Goal: Information Seeking & Learning: Learn about a topic

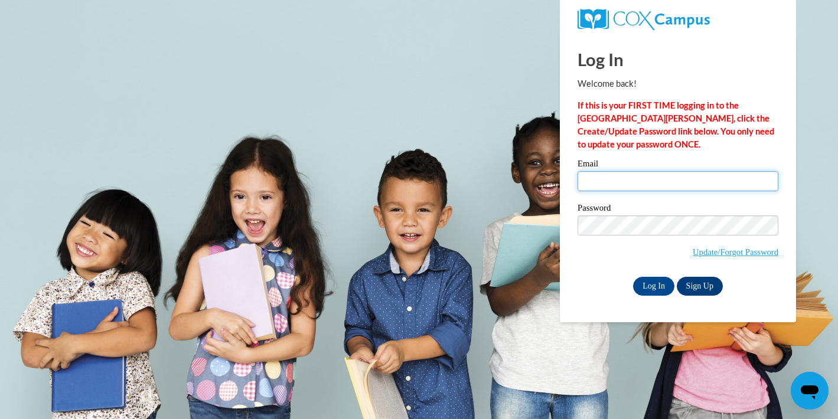
type input "mfoshagfickbohm@mtsd.k12.wi.us"
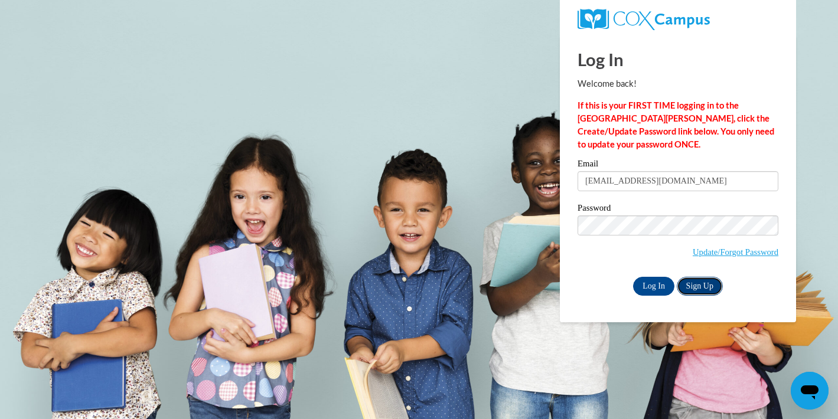
click at [714, 294] on link "Sign Up" at bounding box center [700, 286] width 46 height 19
click at [661, 281] on input "Log In" at bounding box center [653, 286] width 41 height 19
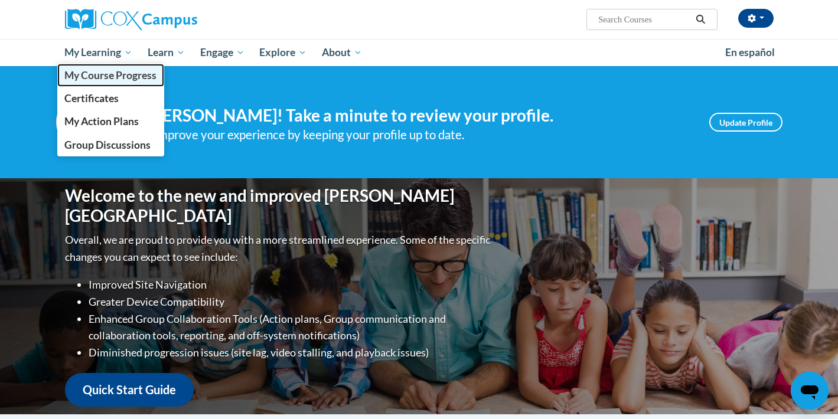
click at [117, 73] on span "My Course Progress" at bounding box center [110, 75] width 92 height 12
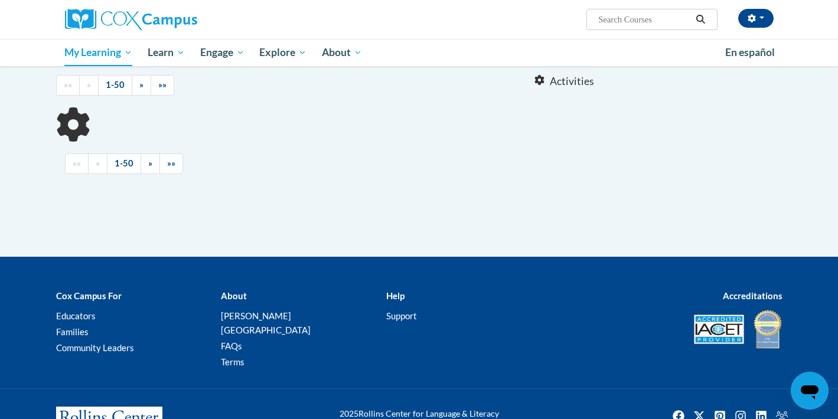
scroll to position [115, 0]
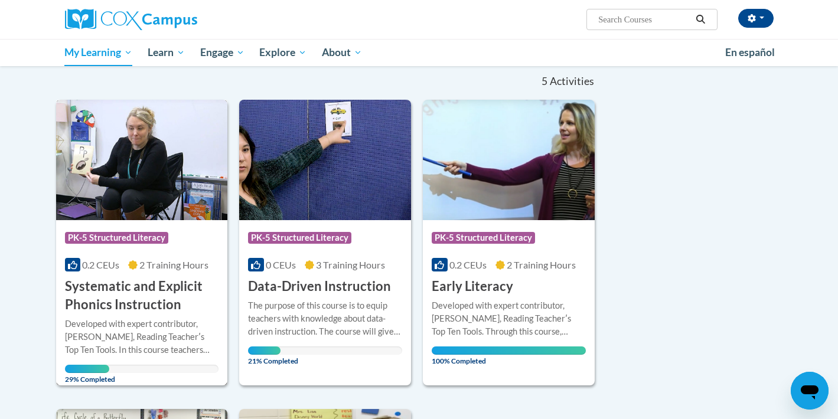
click at [175, 304] on h3 "Systematic and Explicit Phonics Instruction" at bounding box center [142, 296] width 154 height 37
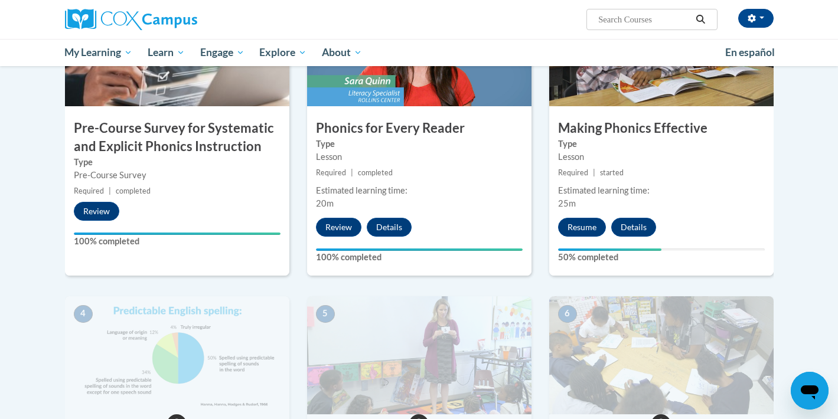
scroll to position [428, 0]
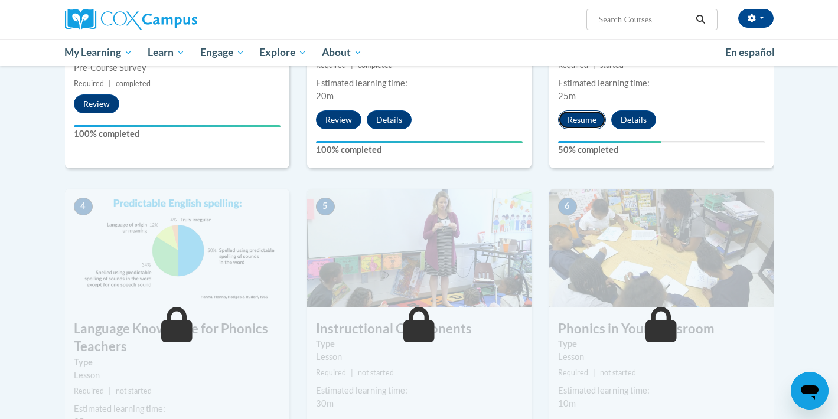
click at [582, 122] on button "Resume" at bounding box center [582, 119] width 48 height 19
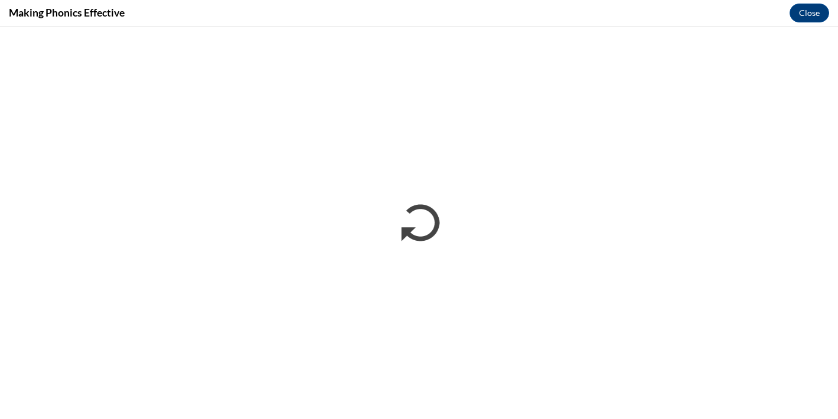
scroll to position [0, 0]
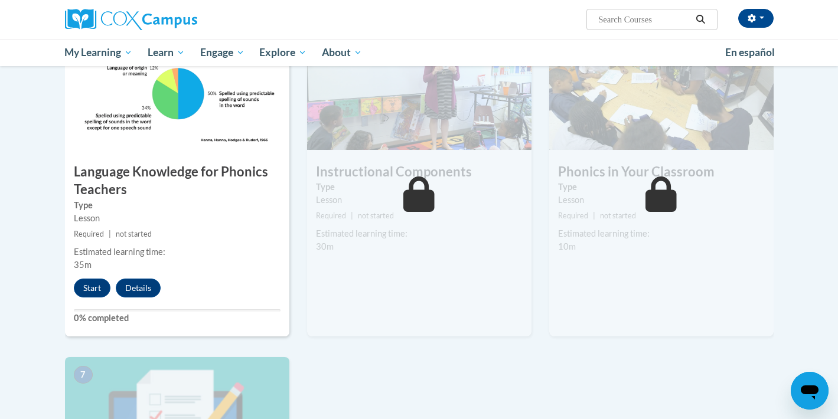
scroll to position [609, 0]
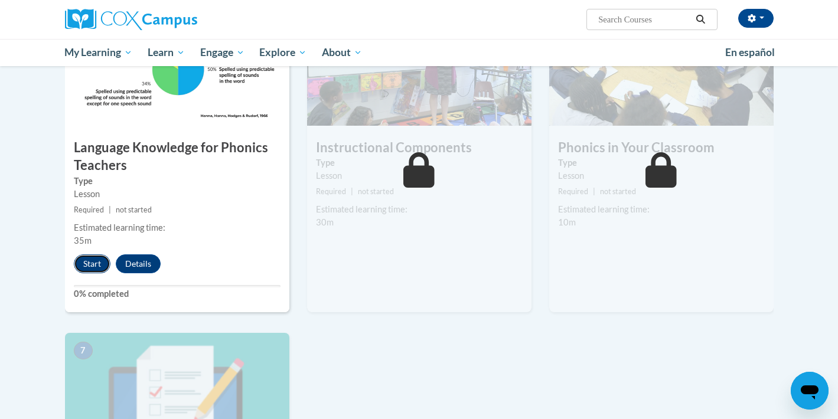
click at [88, 264] on button "Start" at bounding box center [92, 264] width 37 height 19
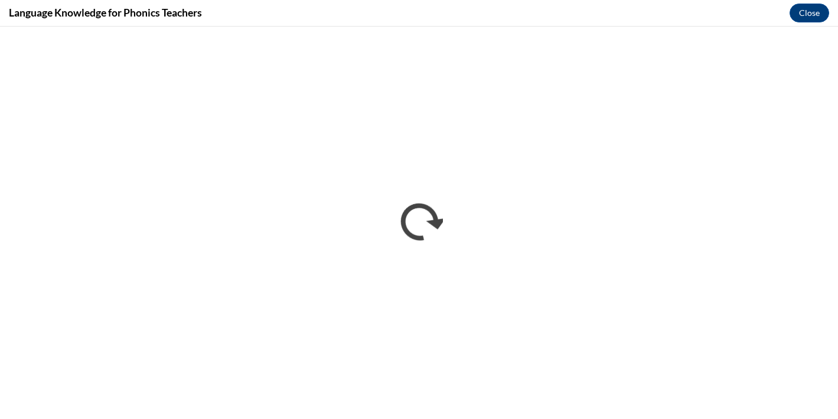
scroll to position [0, 0]
